Goal: Task Accomplishment & Management: Manage account settings

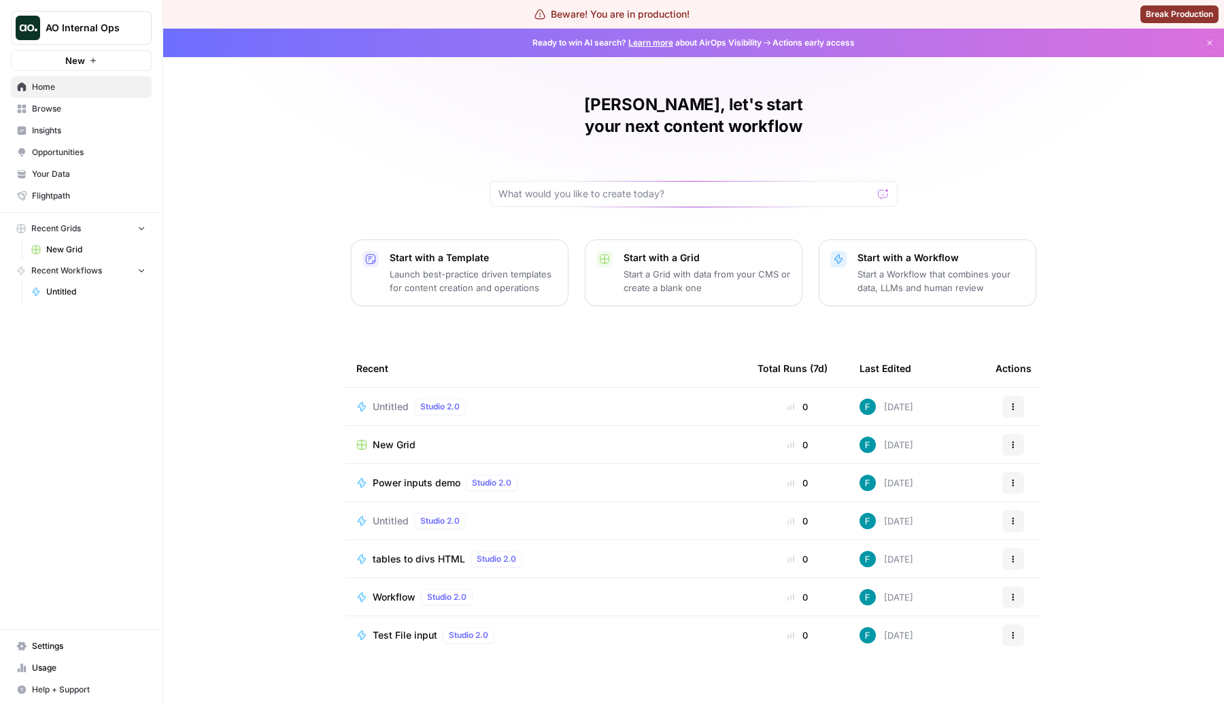
click at [77, 643] on span "Settings" at bounding box center [89, 646] width 114 height 12
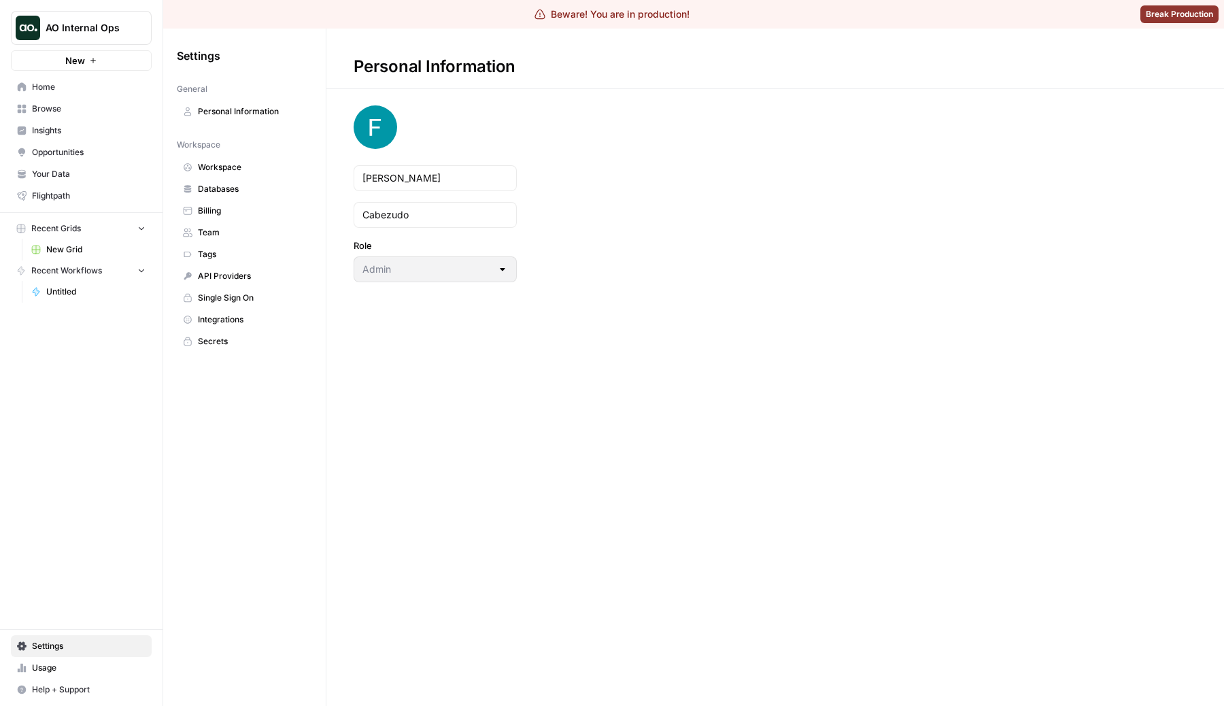
click at [205, 171] on span "Workspace" at bounding box center [252, 167] width 108 height 12
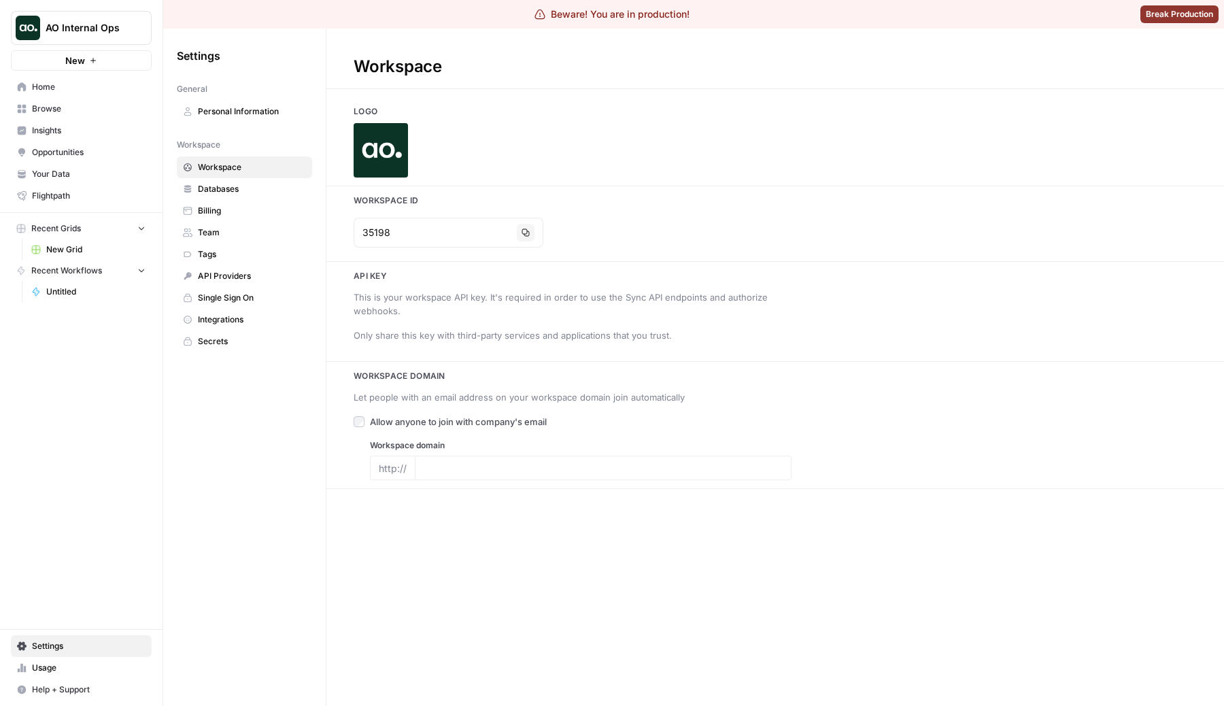
type input "[DOMAIN_NAME]"
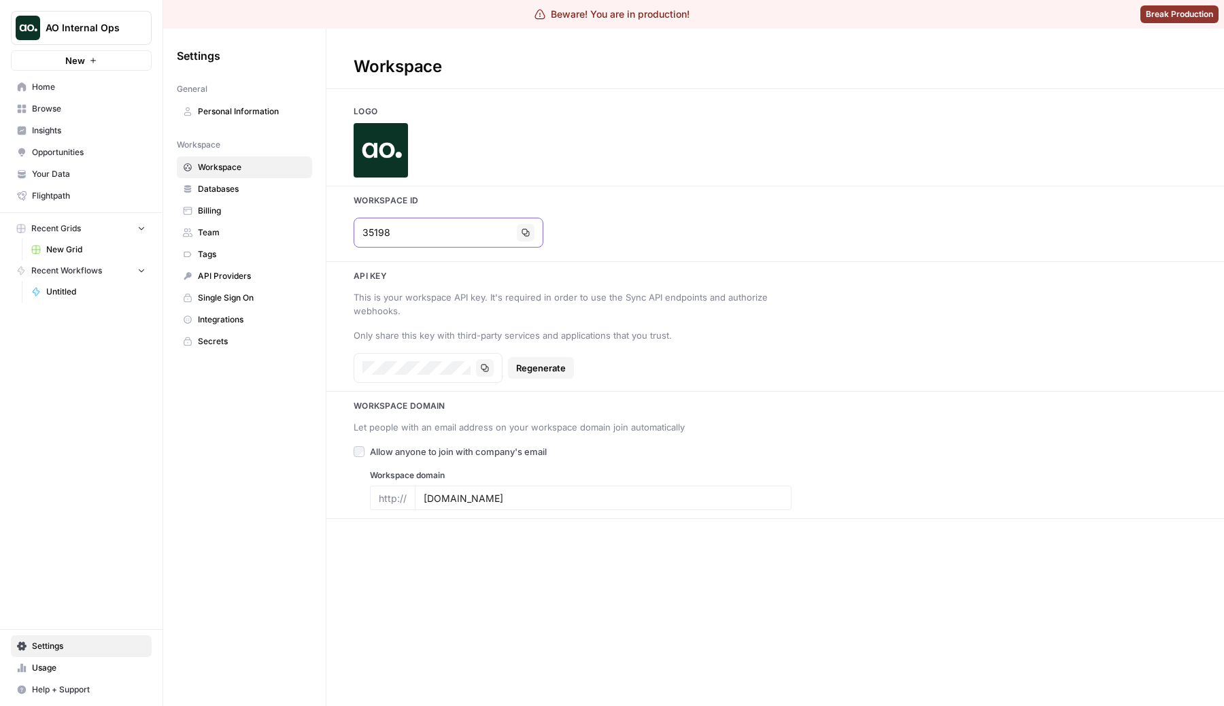
click at [522, 233] on icon "button" at bounding box center [526, 232] width 8 height 8
